Goal: Task Accomplishment & Management: Use online tool/utility

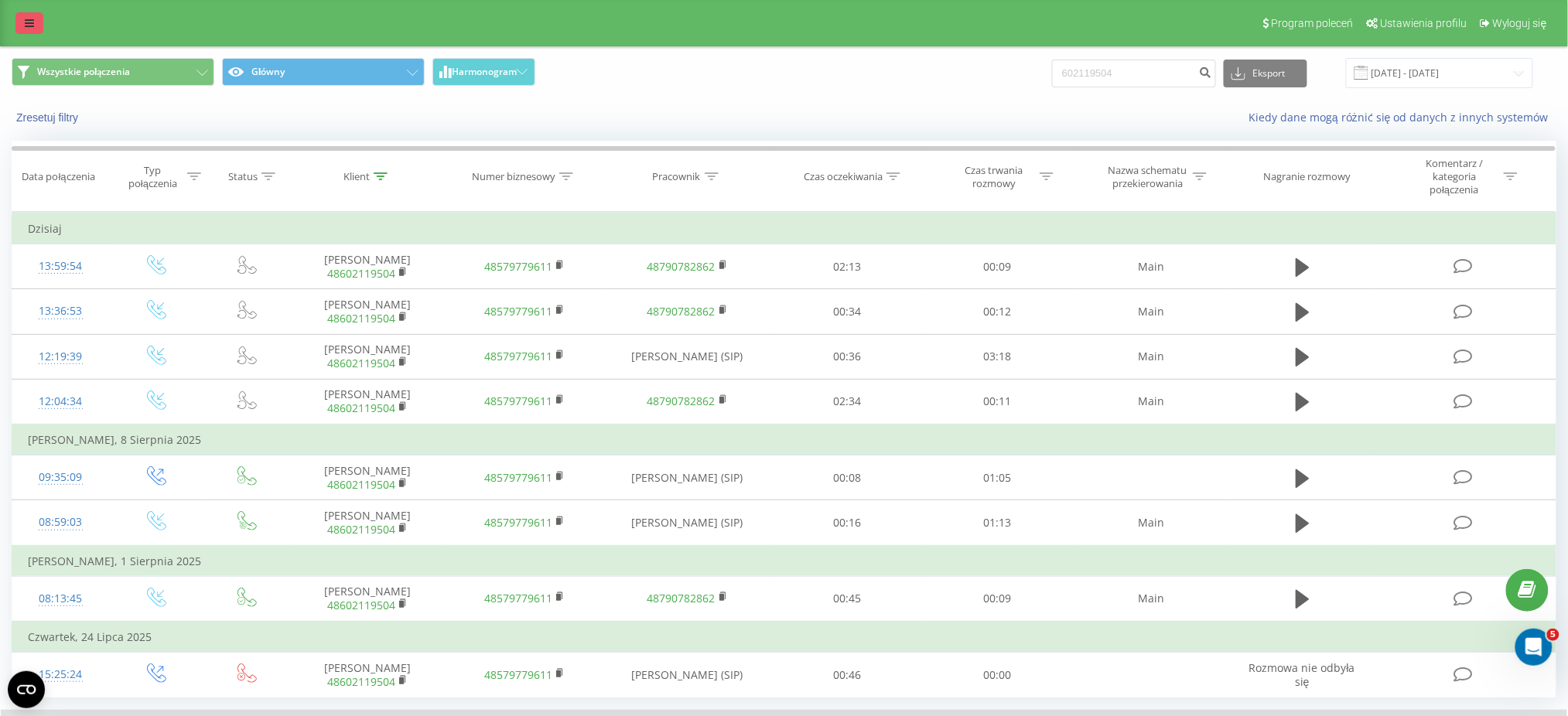
click at [33, 23] on icon at bounding box center [30, 23] width 9 height 11
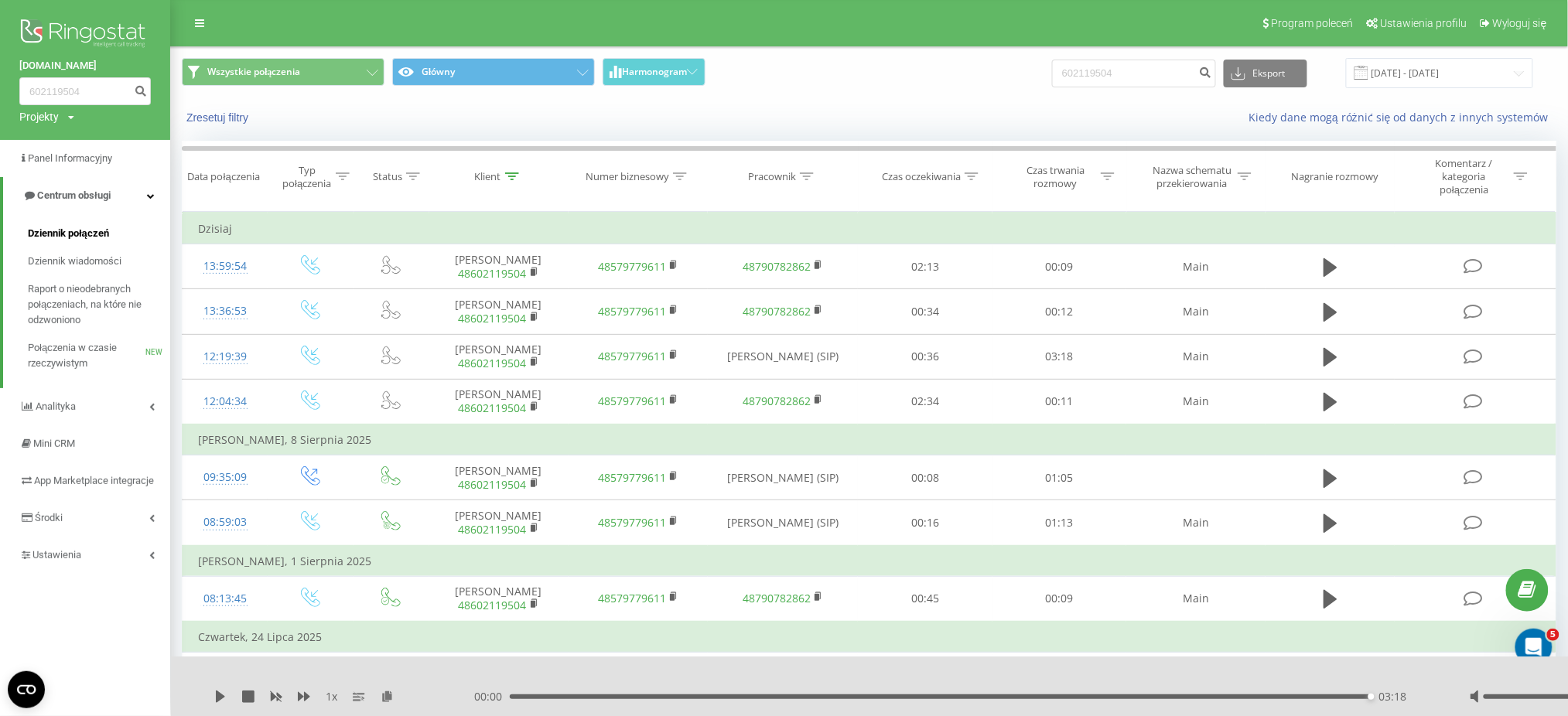
click at [68, 233] on span "Dziennik połączeń" at bounding box center [69, 233] width 81 height 16
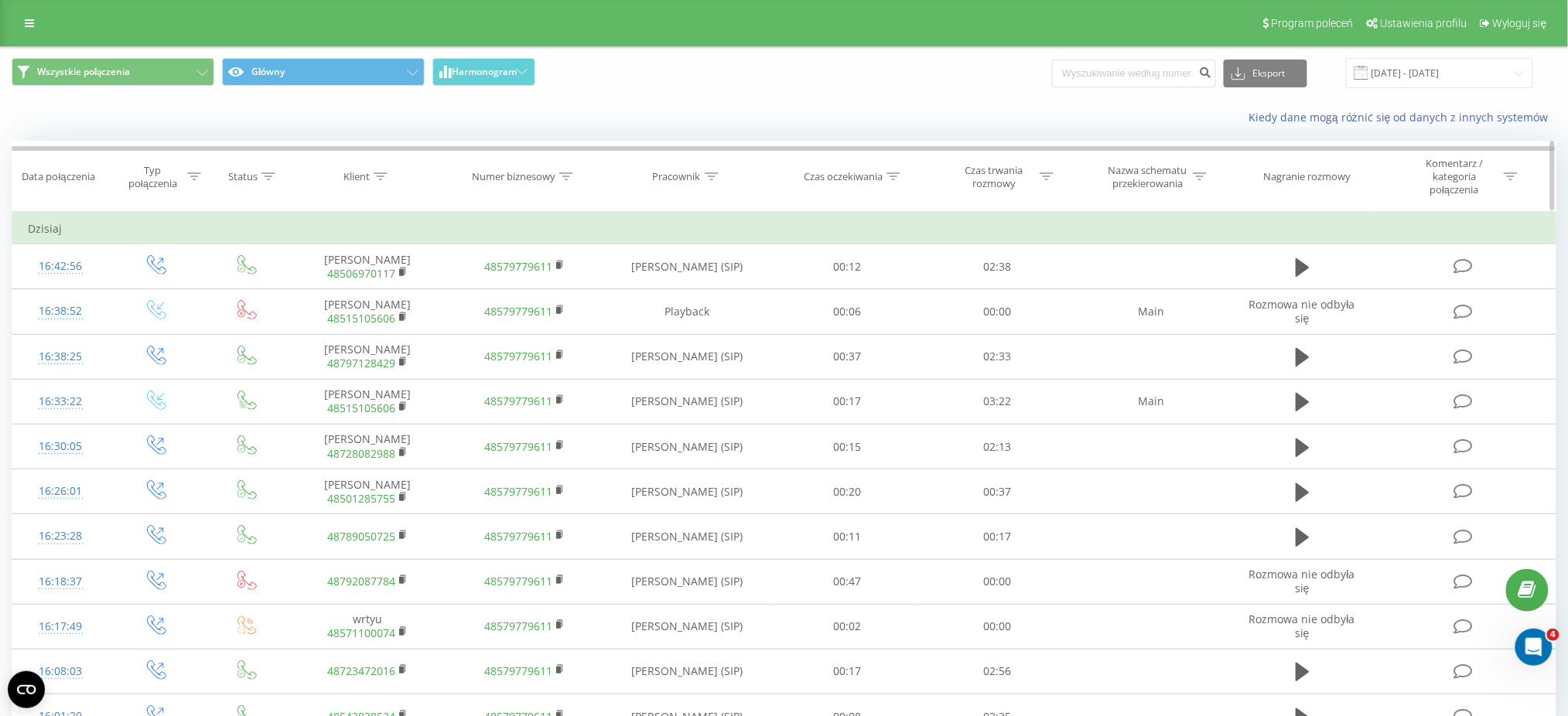
click at [710, 177] on icon at bounding box center [712, 177] width 14 height 8
click at [708, 293] on input "text" at bounding box center [687, 294] width 136 height 27
type input "Bassara"
click at [726, 322] on span "OK" at bounding box center [720, 324] width 44 height 24
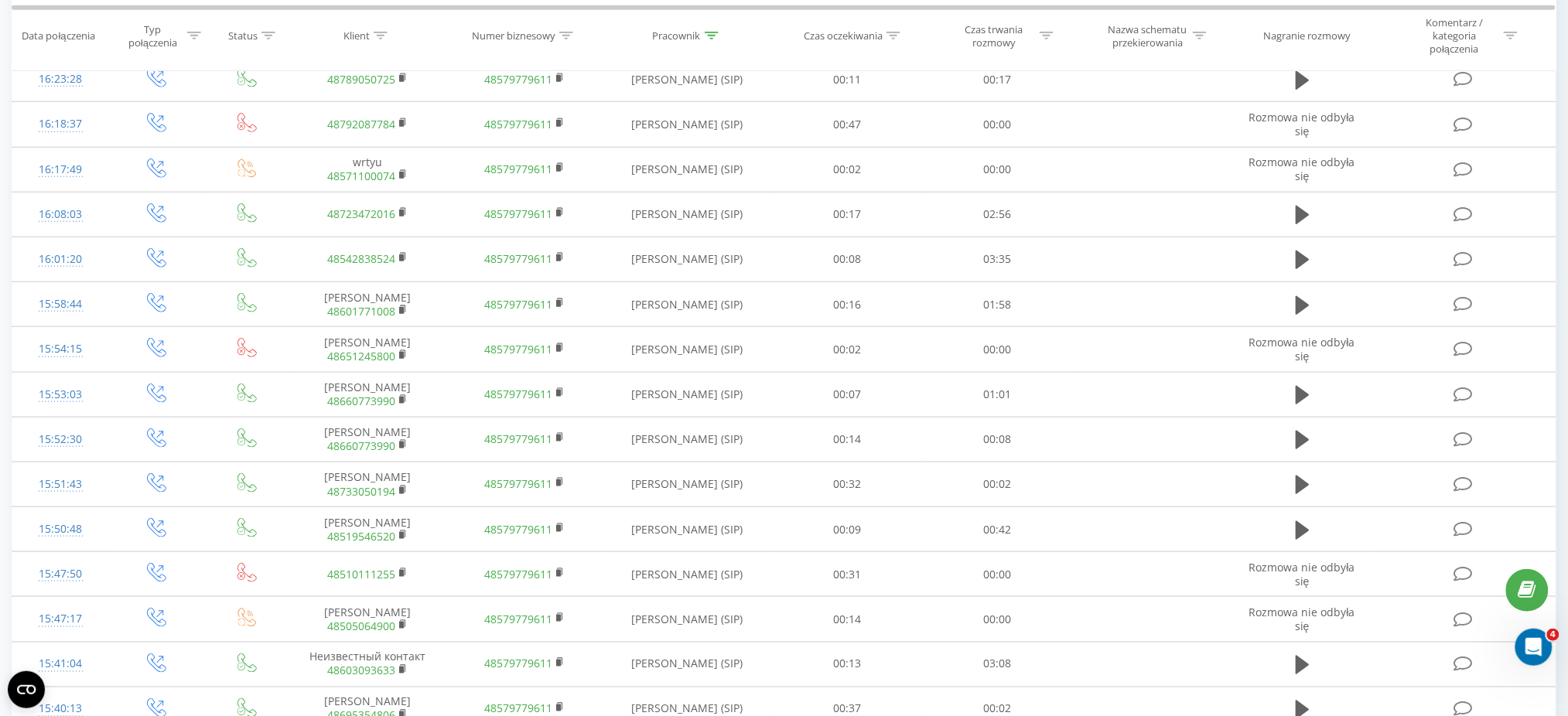
scroll to position [711, 0]
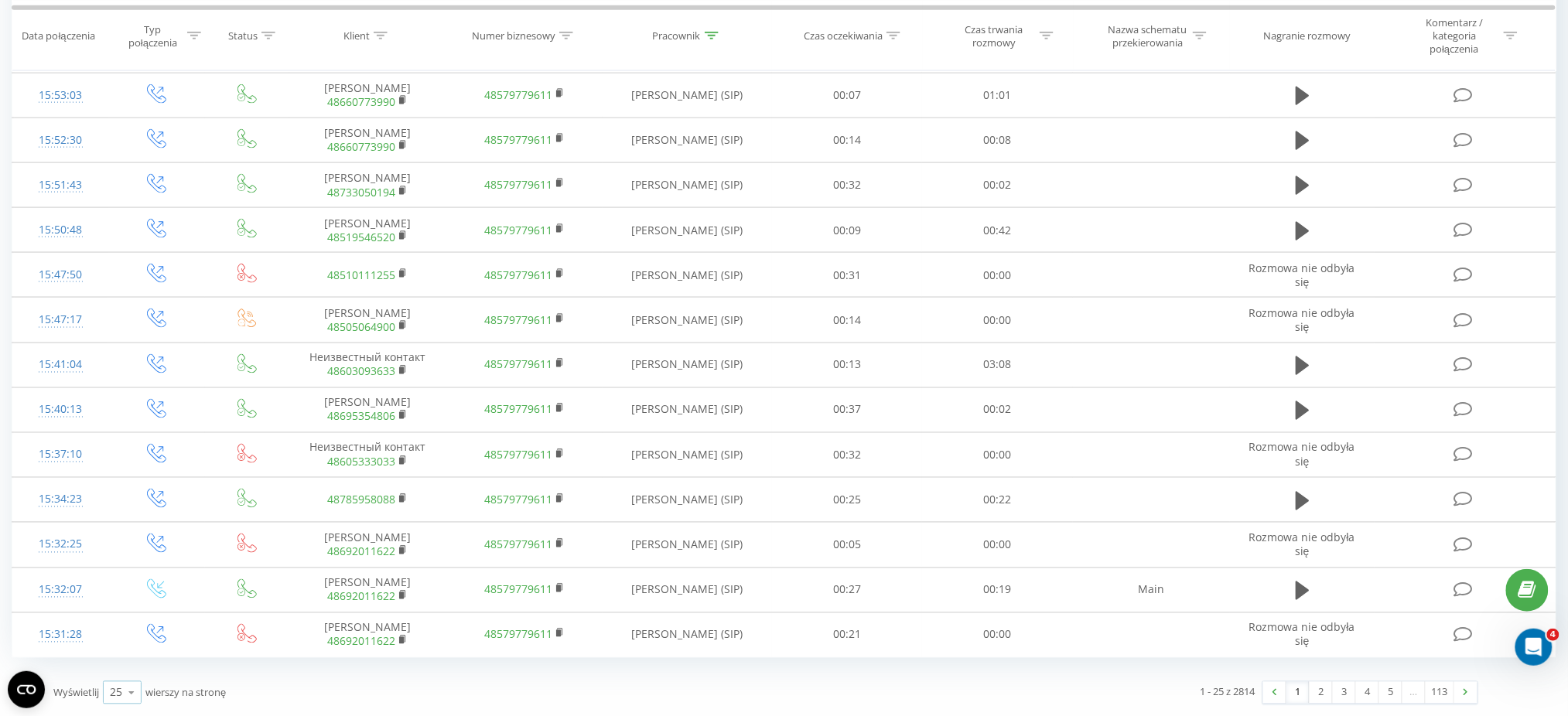
click at [128, 690] on icon at bounding box center [132, 693] width 23 height 30
click at [133, 675] on div "100" at bounding box center [122, 670] width 37 height 23
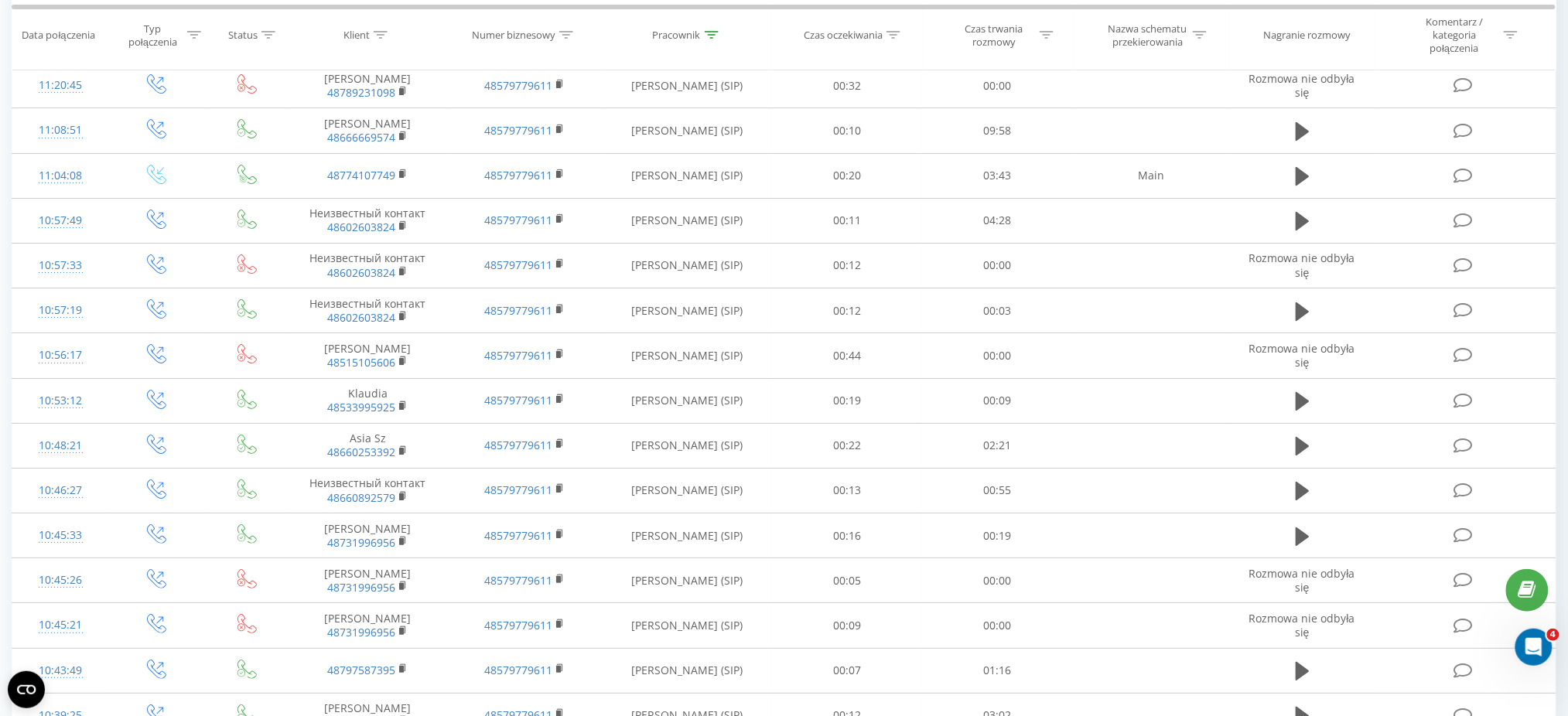
scroll to position [4090, 0]
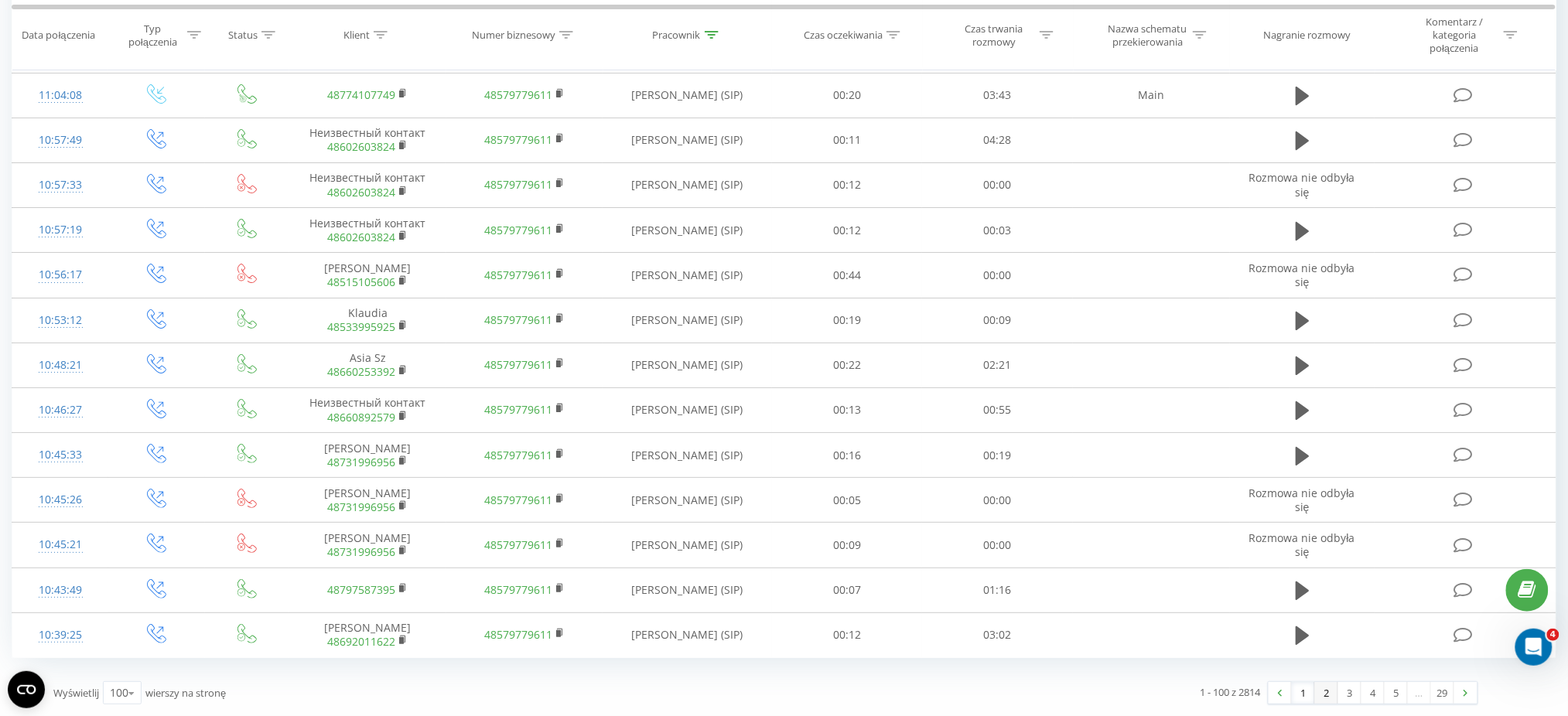
click at [1329, 693] on link "2" at bounding box center [1327, 693] width 23 height 22
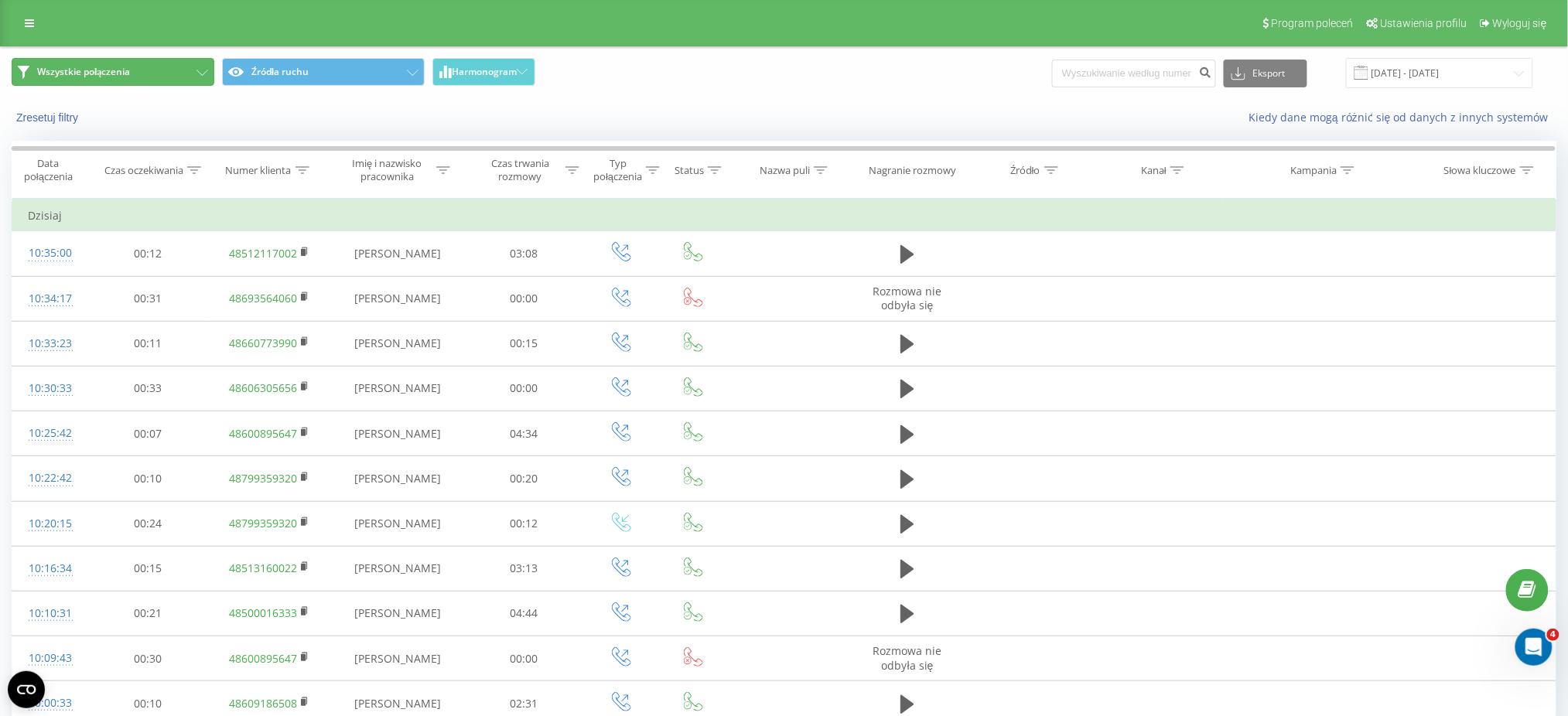
click at [22, 65] on icon at bounding box center [23, 72] width 12 height 13
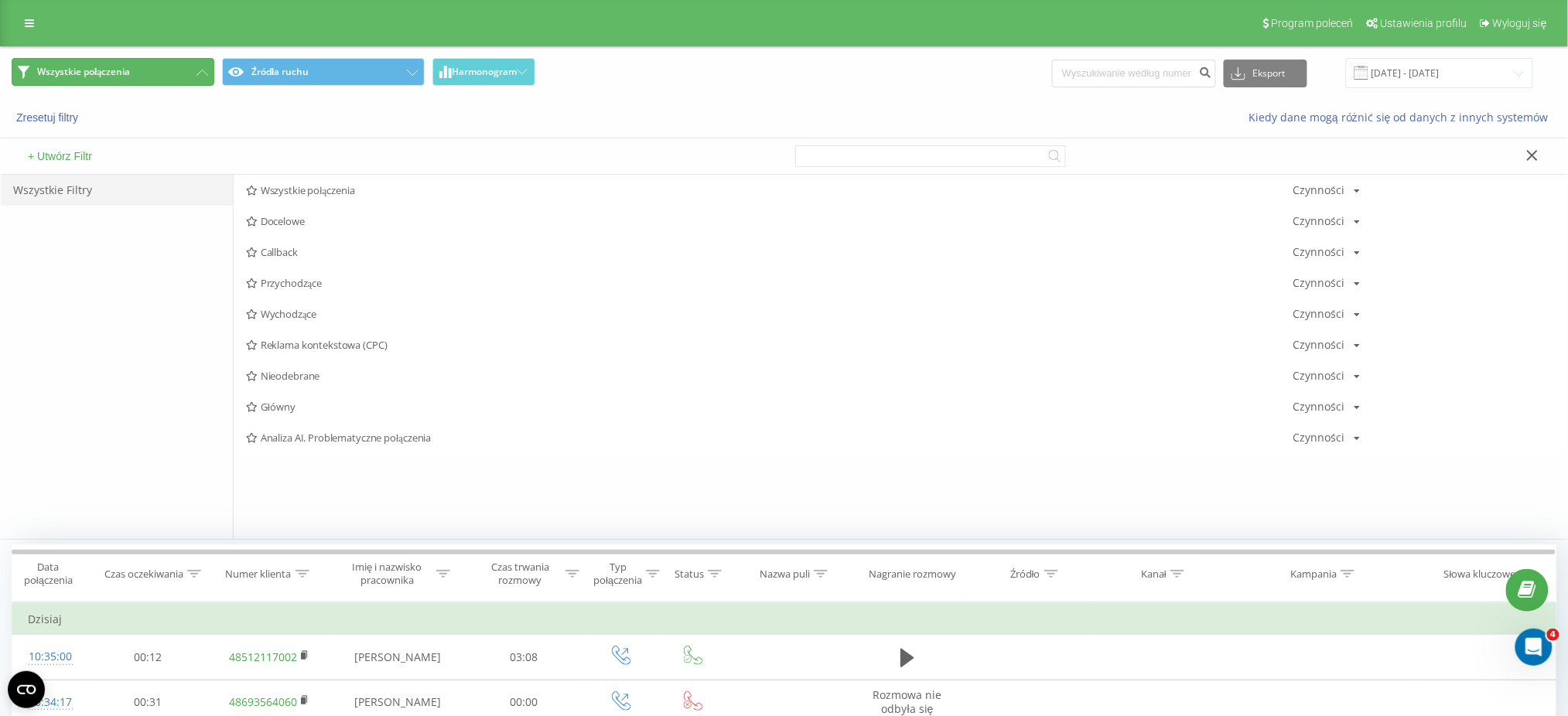
click at [22, 65] on icon at bounding box center [23, 72] width 12 height 13
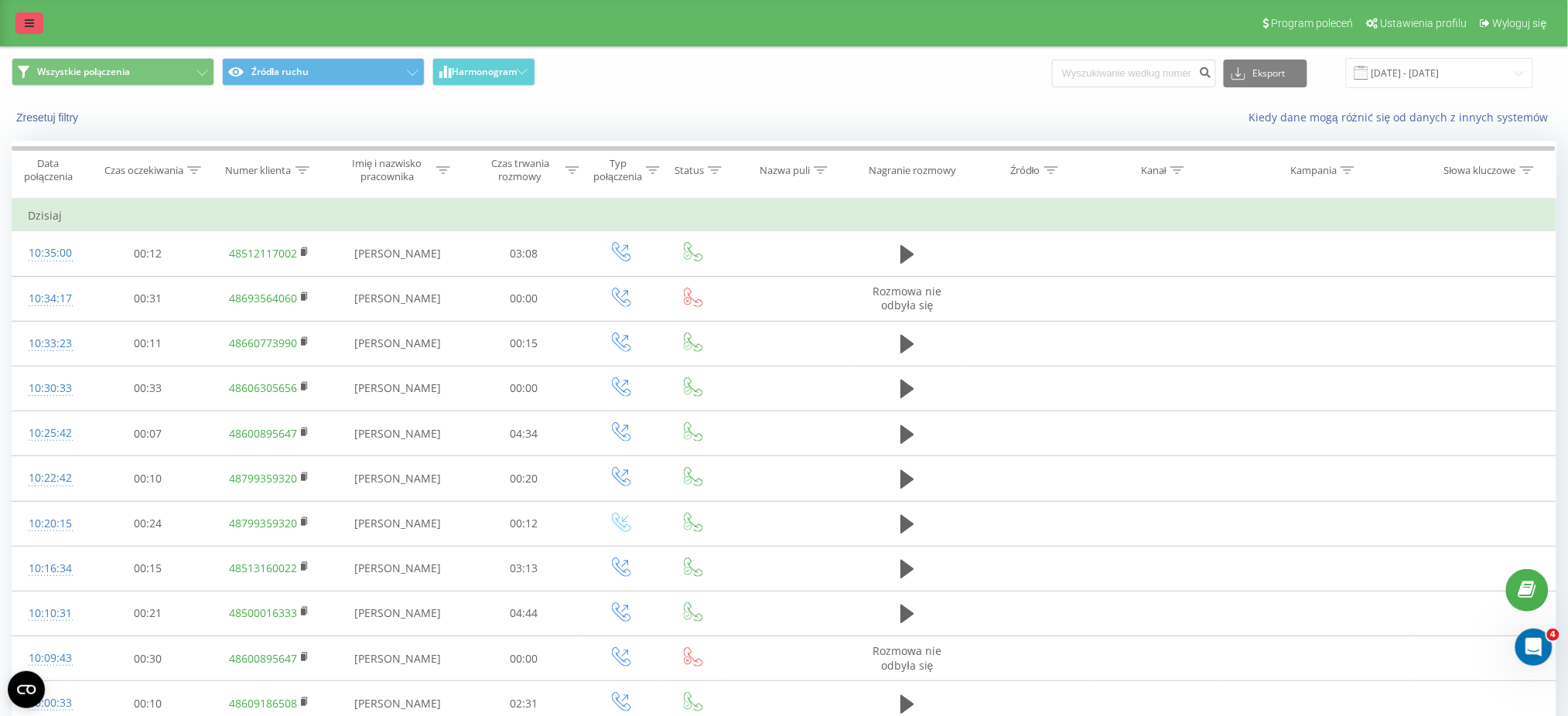
click at [27, 26] on icon at bounding box center [30, 23] width 9 height 11
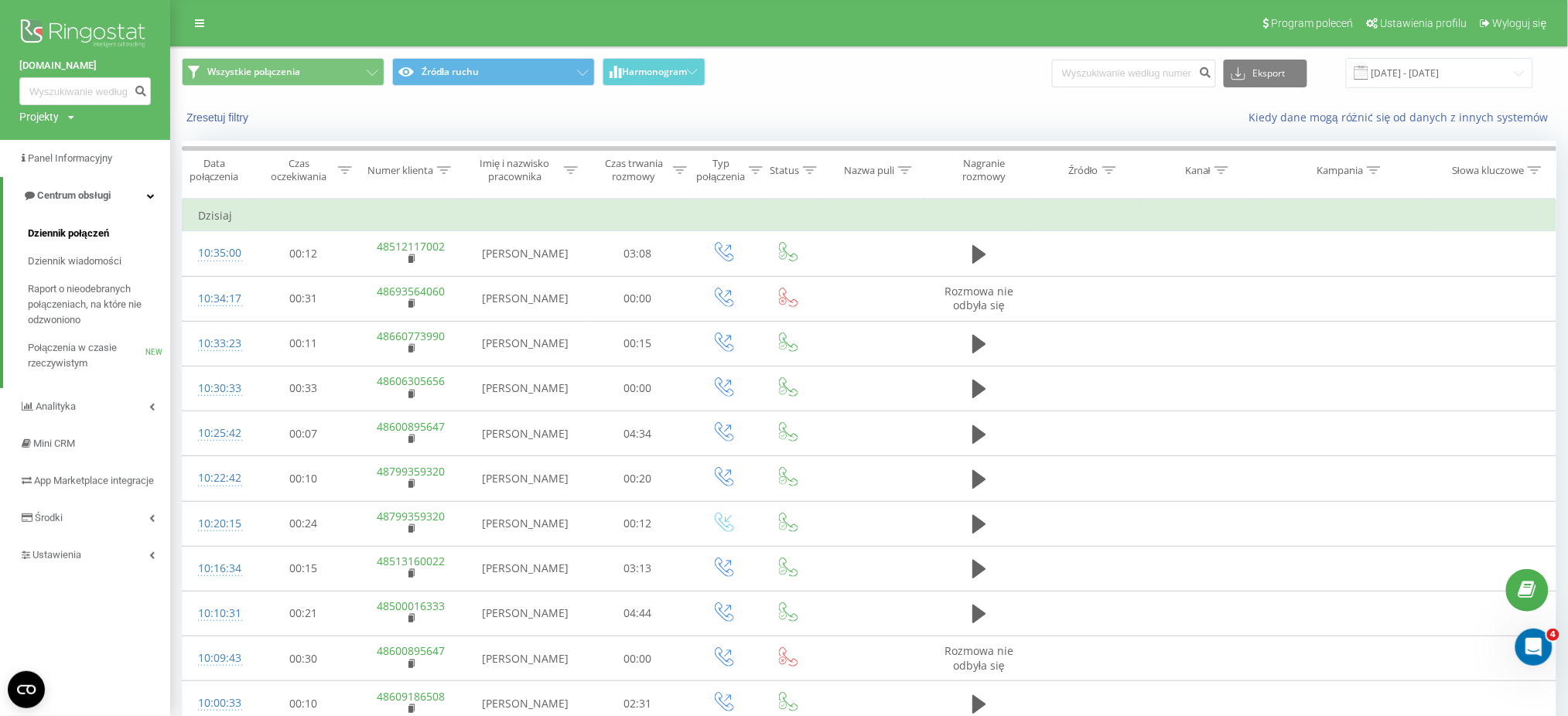
click at [82, 232] on span "Dziennik połączeń" at bounding box center [69, 233] width 81 height 16
